Goal: Task Accomplishment & Management: Complete application form

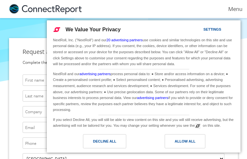
type input "rbYvdGsIUW"
type input "DFhLjVFozsi"
type input "rWvlWGFt"
type input "jeliqupohur558@gmail.com"
type input "8476534080"
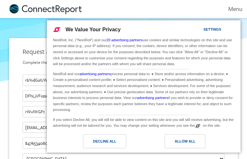
type input "jeliqupohur558@gmail.com"
type input "HDyZZFKxZTFVIKnf"
